Goal: Navigation & Orientation: Find specific page/section

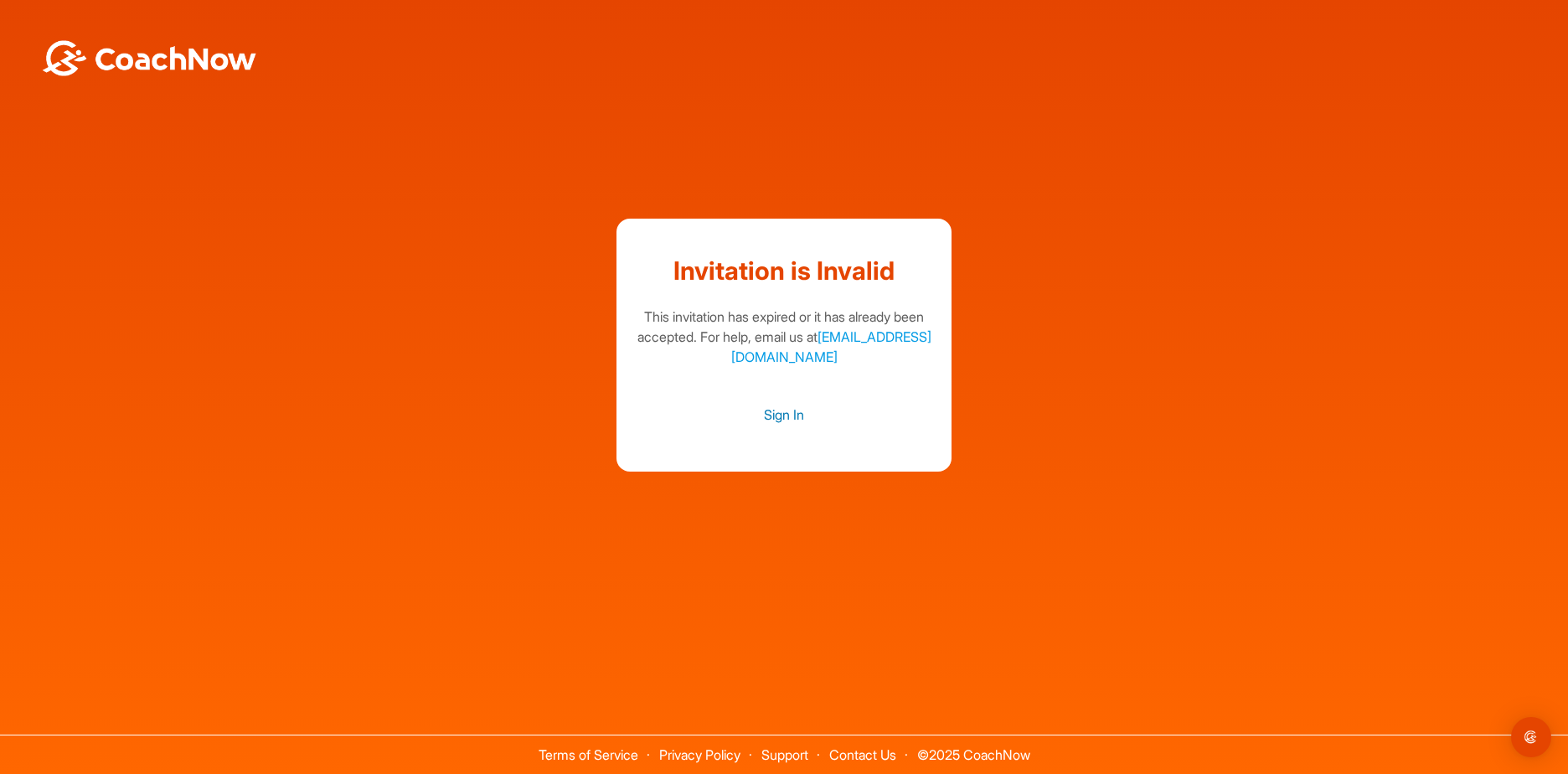
click at [784, 414] on link "Sign In" at bounding box center [783, 414] width 301 height 22
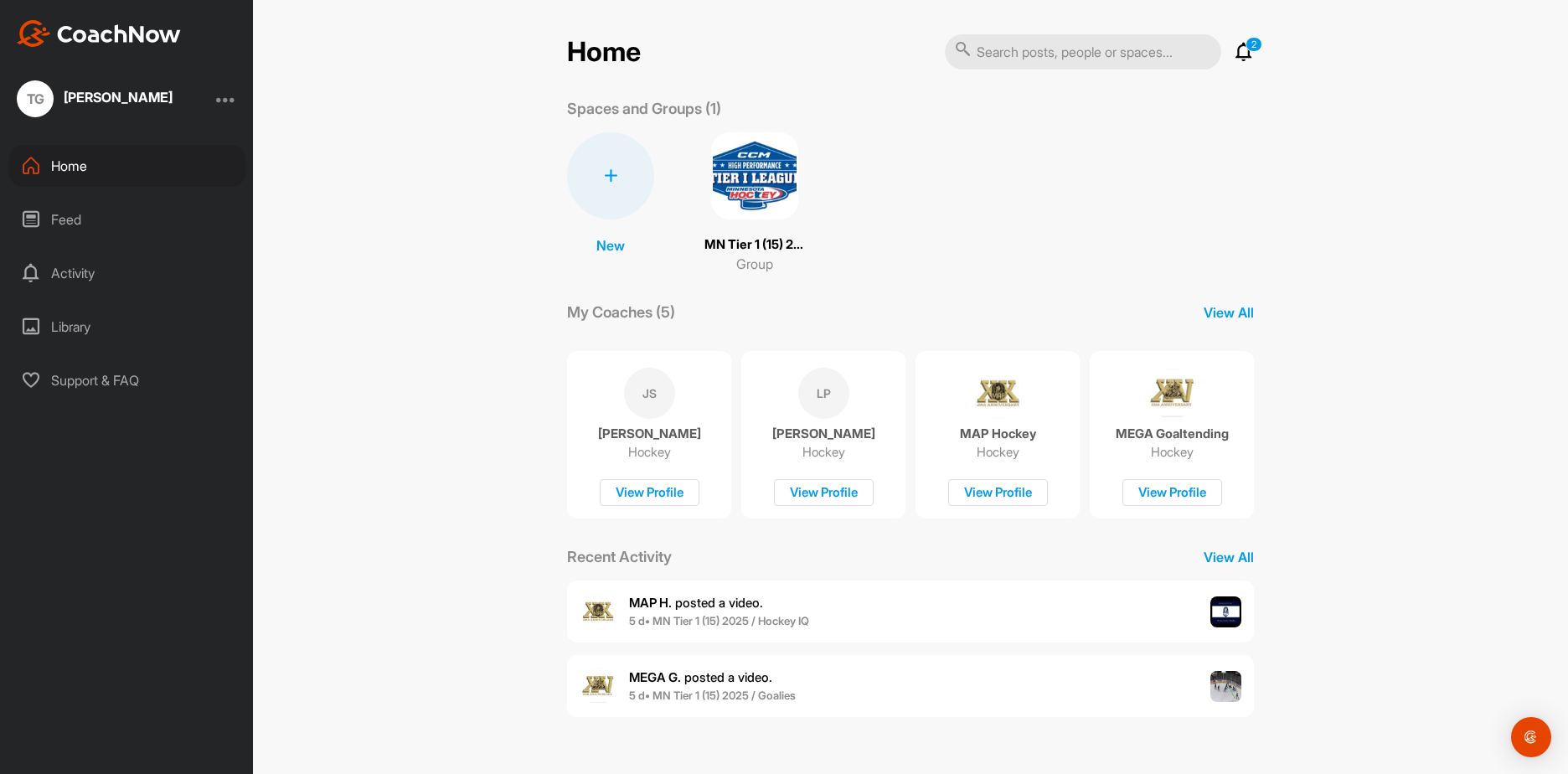
click at [82, 165] on div "Home" at bounding box center [127, 165] width 236 height 42
click at [1234, 312] on p "View All" at bounding box center [1229, 312] width 50 height 20
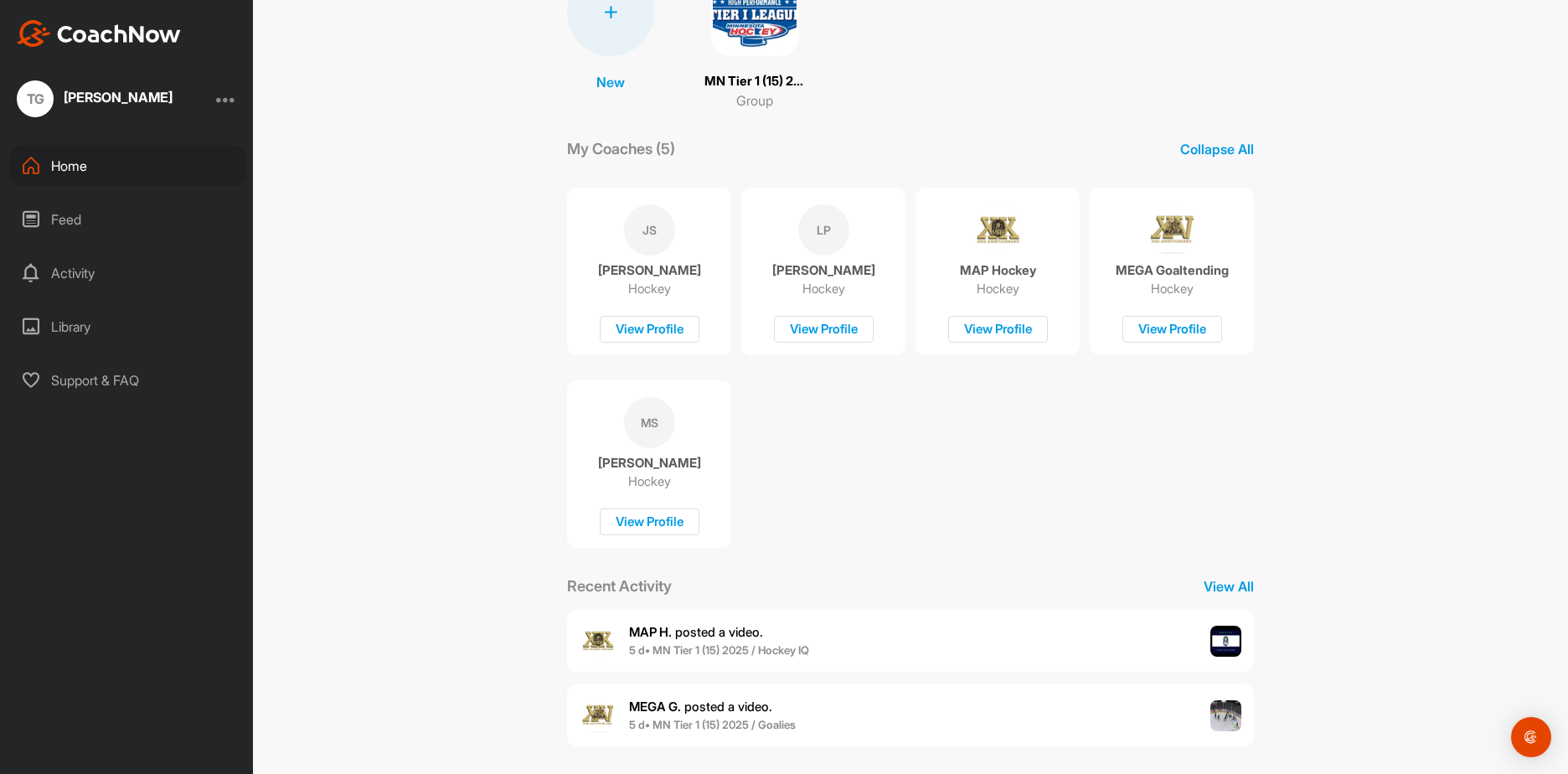
scroll to position [167, 0]
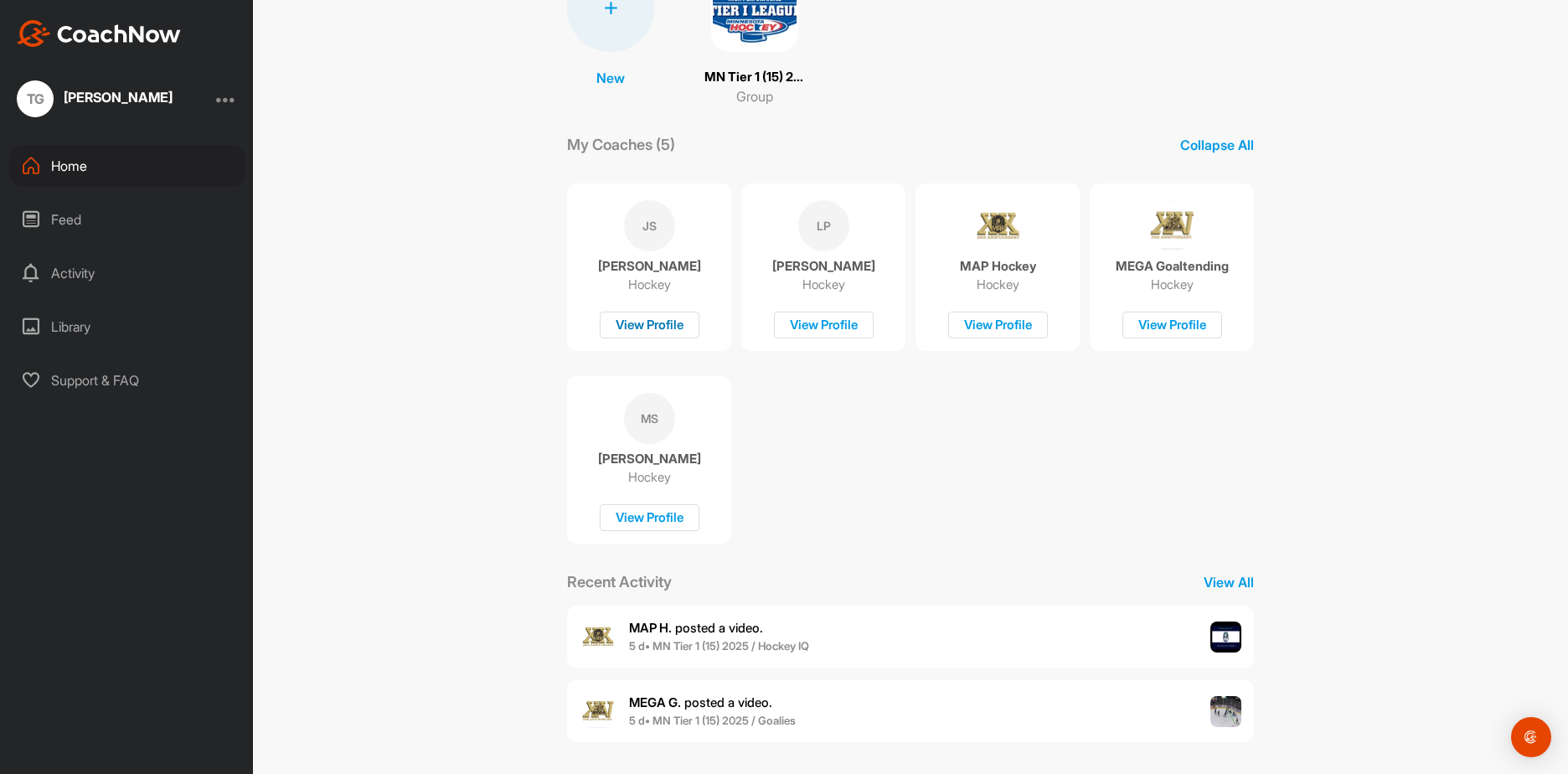
click at [678, 321] on div "View Profile" at bounding box center [649, 325] width 100 height 28
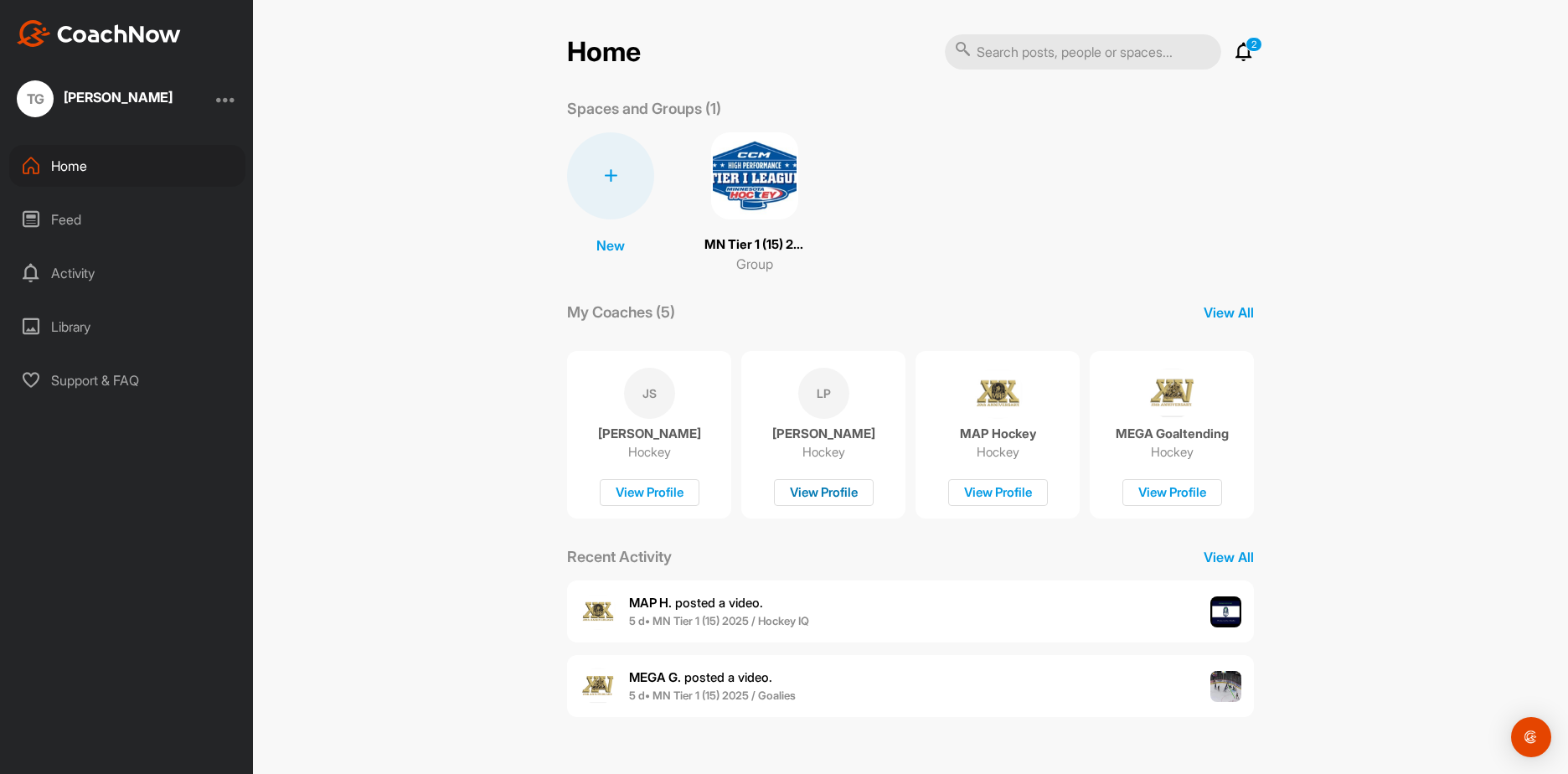
click at [837, 485] on div "View Profile" at bounding box center [824, 493] width 100 height 28
click at [753, 239] on p "MN Tier 1 (15) 2025" at bounding box center [754, 245] width 101 height 19
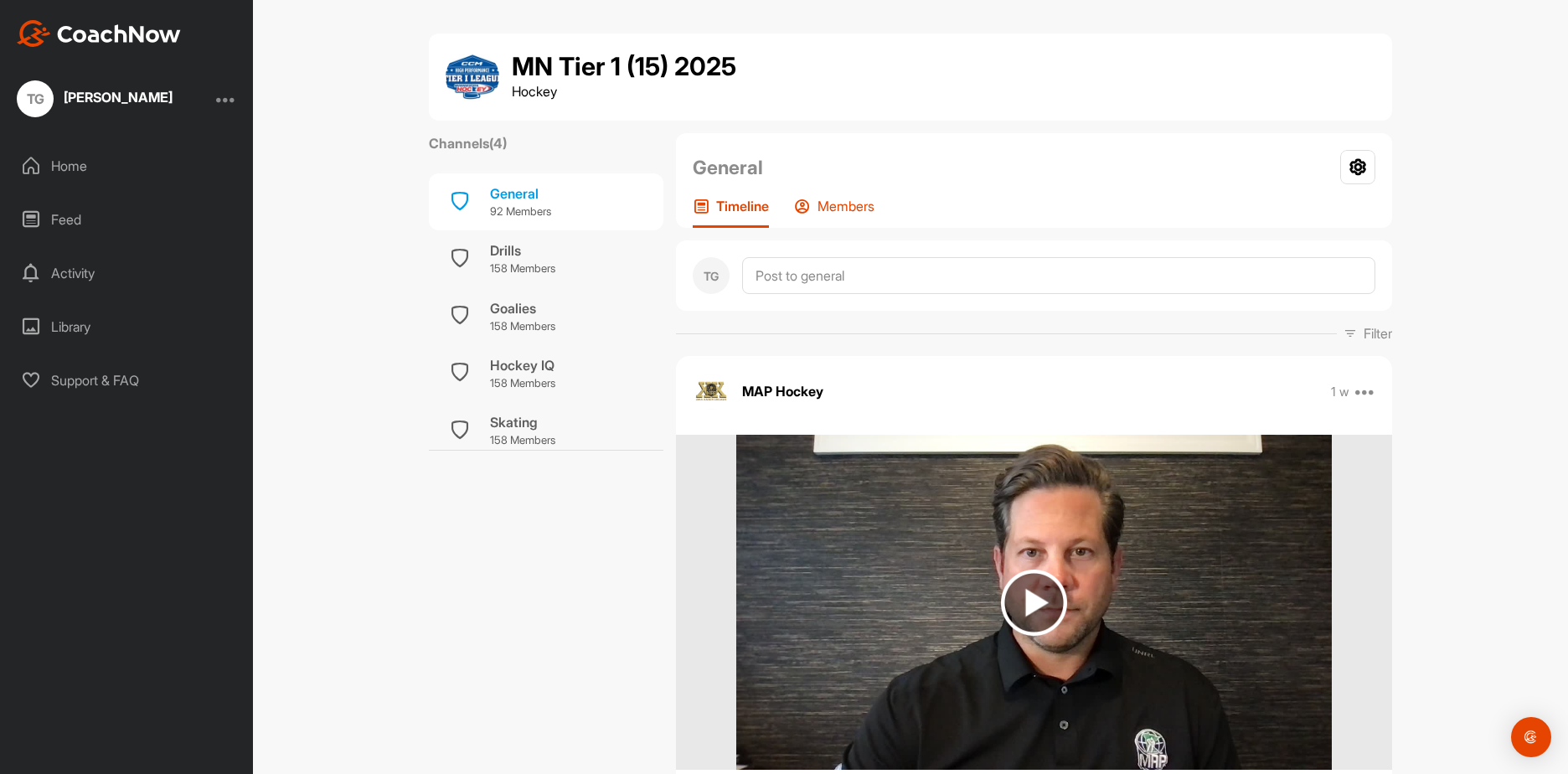
click at [839, 203] on p "Members" at bounding box center [845, 206] width 57 height 17
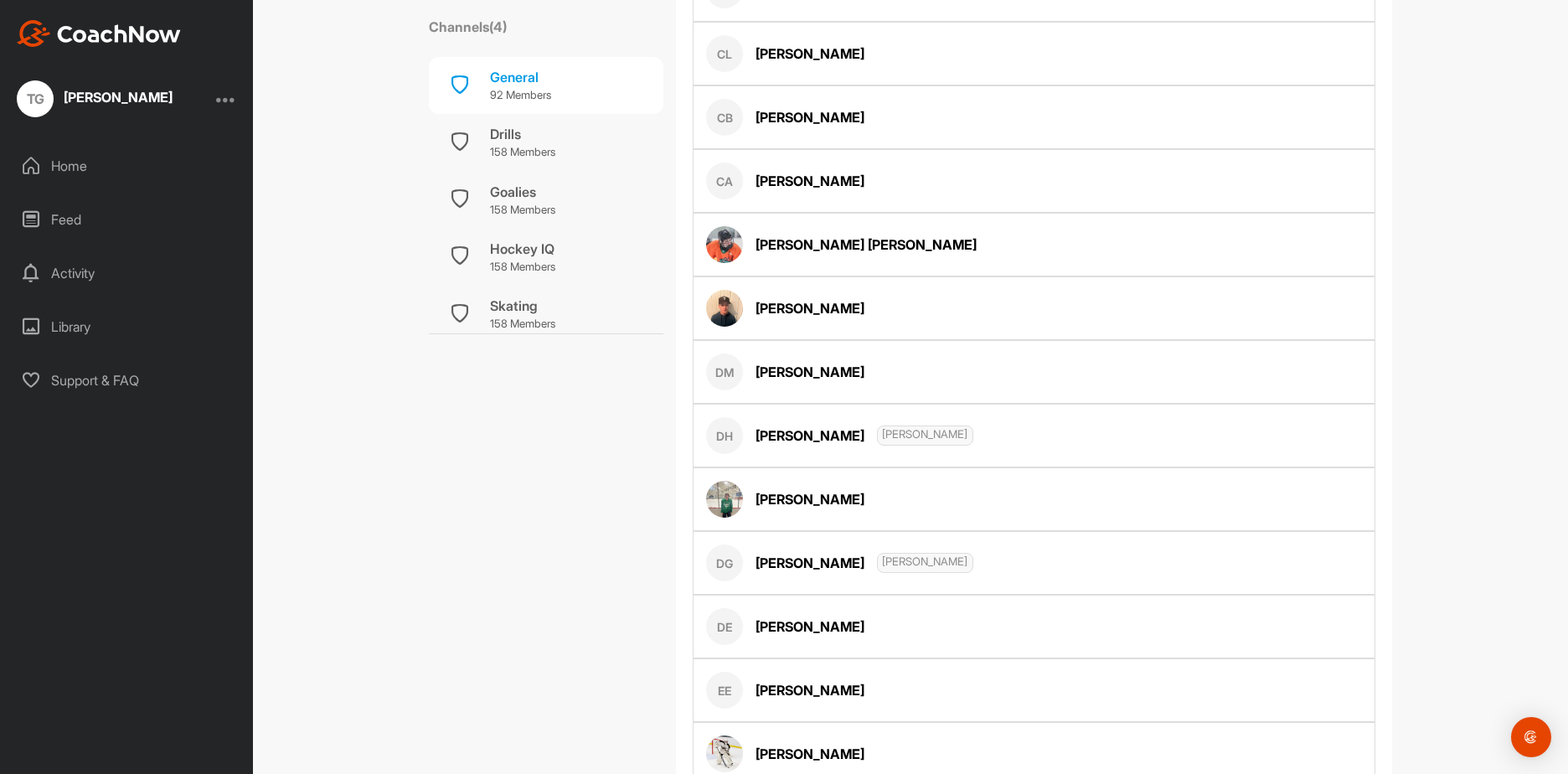
scroll to position [1508, 0]
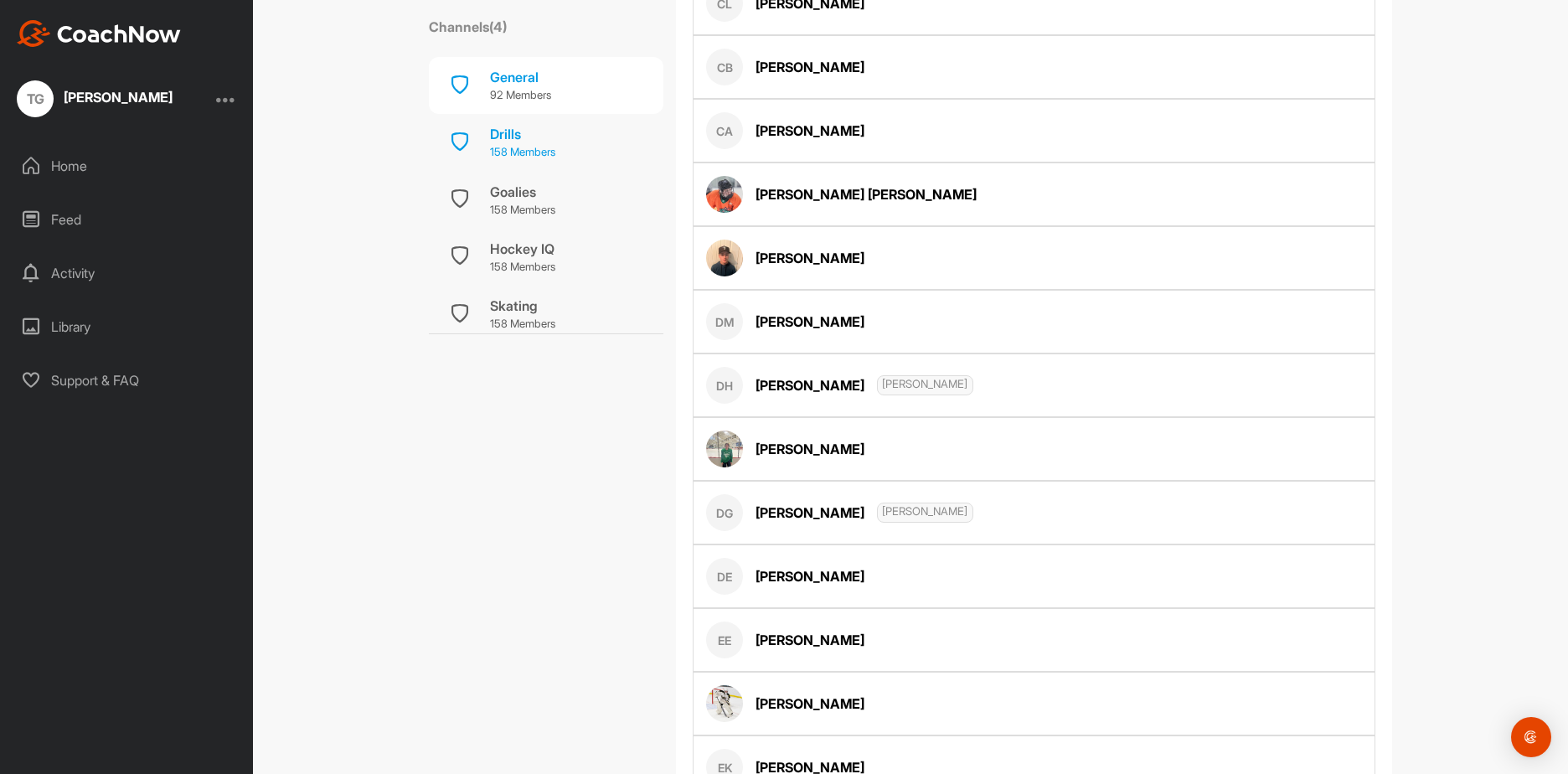
click at [515, 129] on div "Drills" at bounding box center [522, 134] width 66 height 20
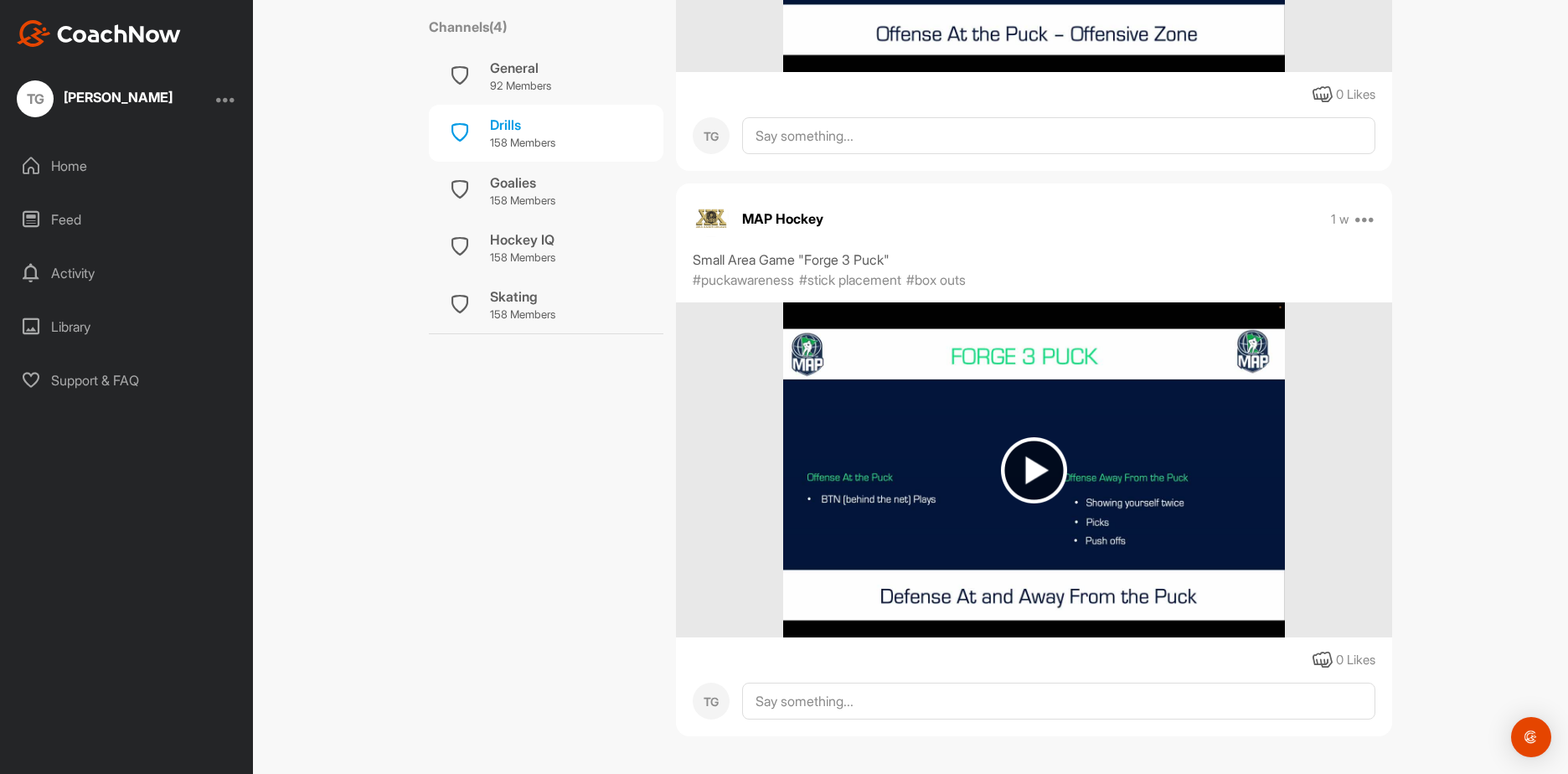
scroll to position [1341, 0]
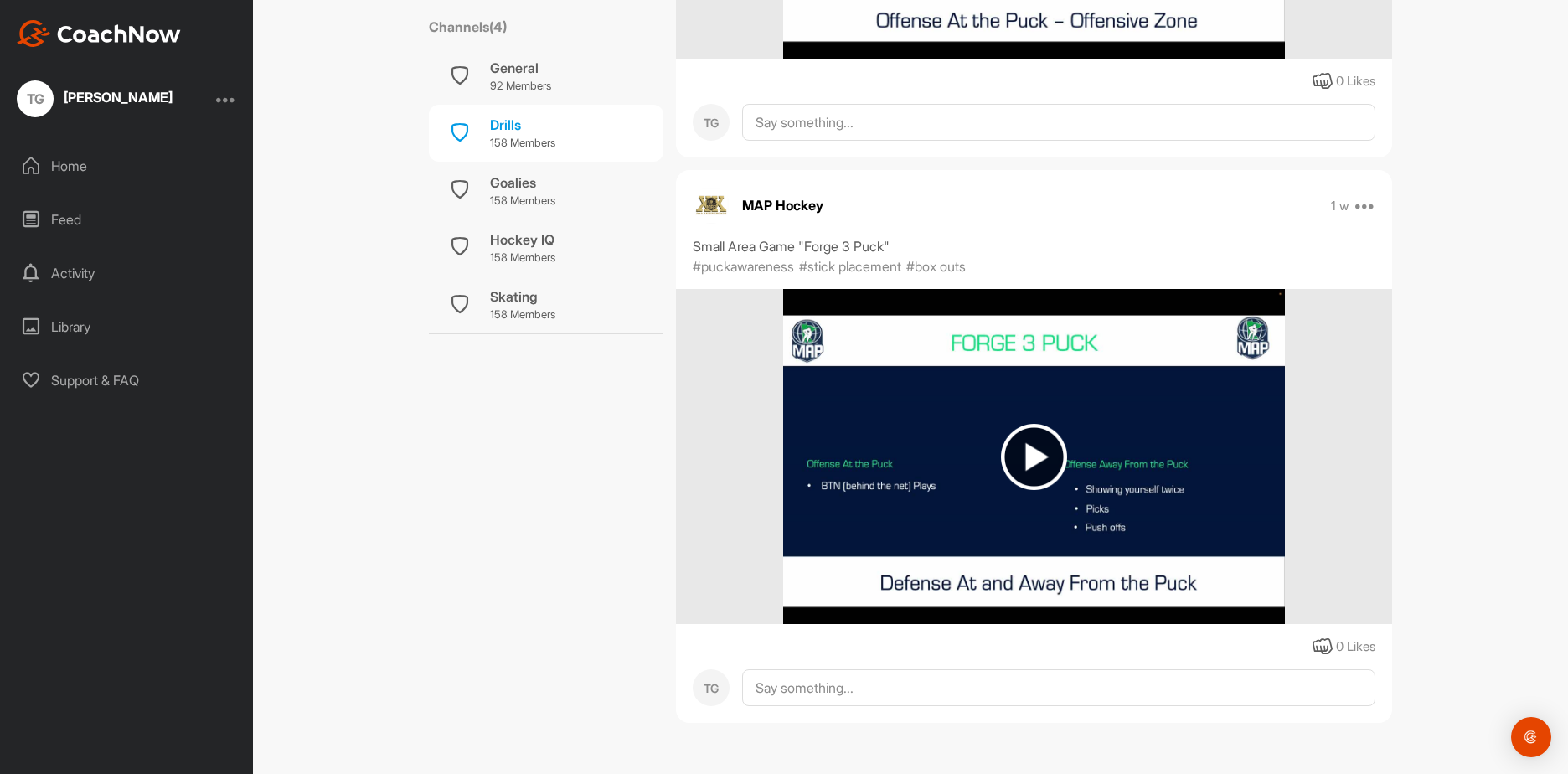
click at [76, 276] on div "Activity" at bounding box center [127, 272] width 236 height 42
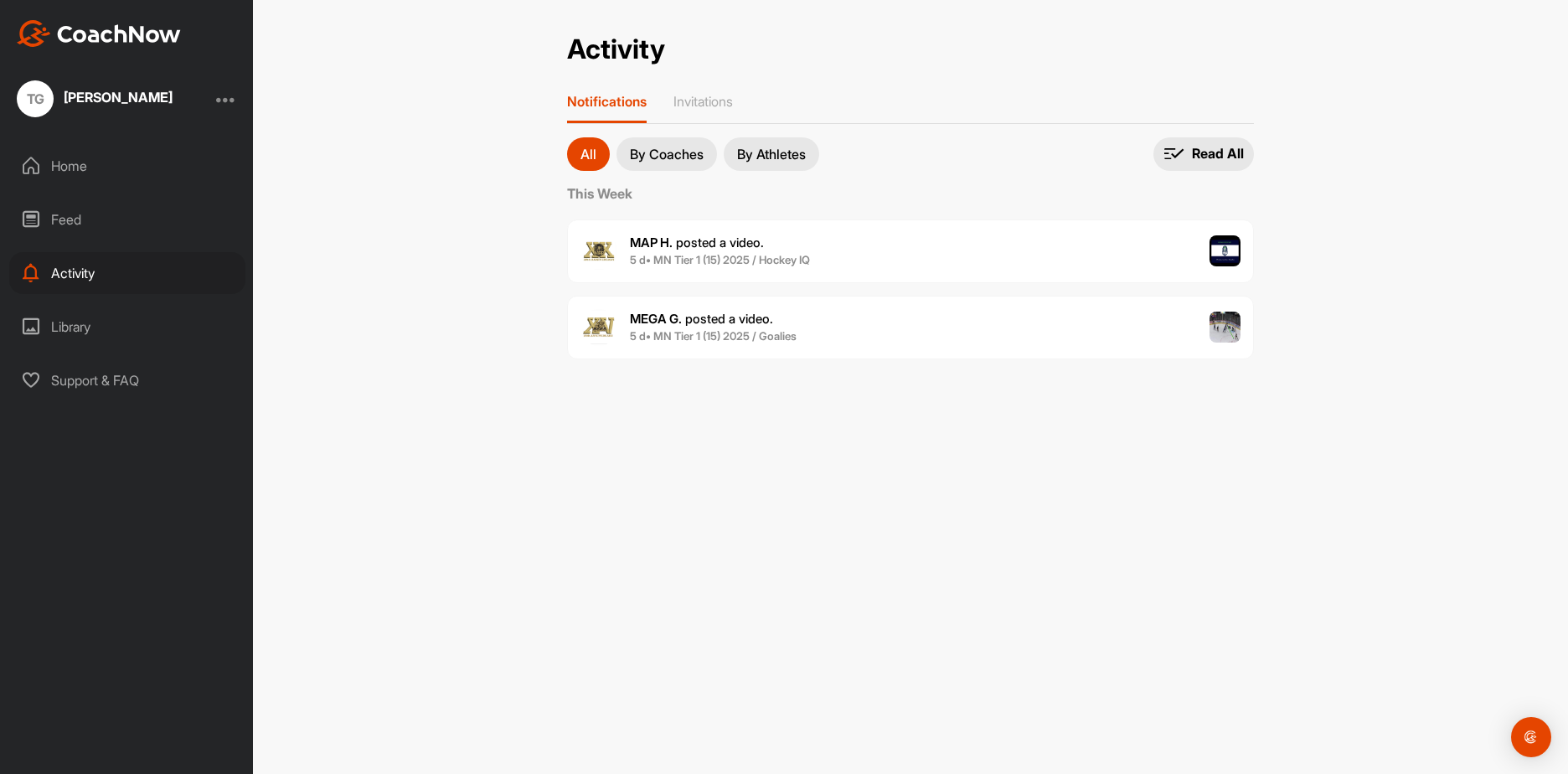
click at [673, 159] on p "By Coaches" at bounding box center [667, 154] width 74 height 13
click at [819, 148] on button "By Athletes" at bounding box center [771, 154] width 95 height 33
